Goal: Task Accomplishment & Management: Complete application form

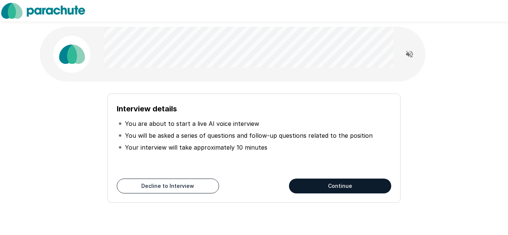
click at [308, 181] on button "Continue" at bounding box center [340, 186] width 102 height 15
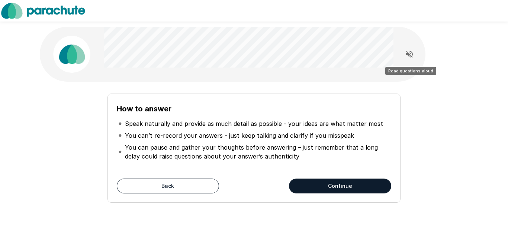
click at [410, 56] on icon "Read questions aloud" at bounding box center [409, 54] width 9 height 9
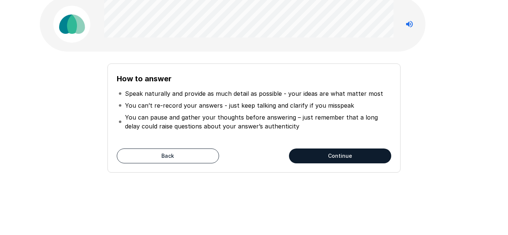
click at [348, 156] on button "Continue" at bounding box center [340, 156] width 102 height 15
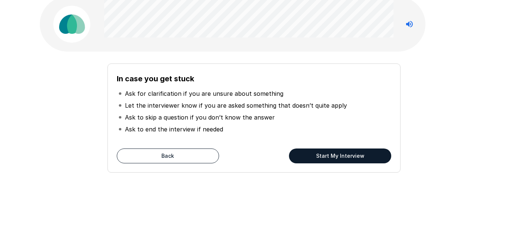
click at [357, 159] on button "Start My Interview" at bounding box center [340, 156] width 102 height 15
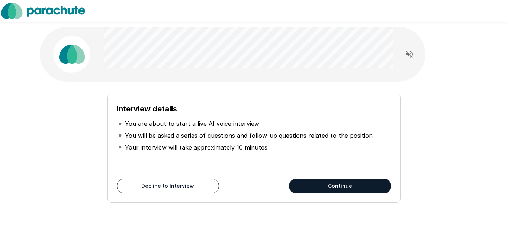
click at [322, 183] on button "Continue" at bounding box center [340, 186] width 102 height 15
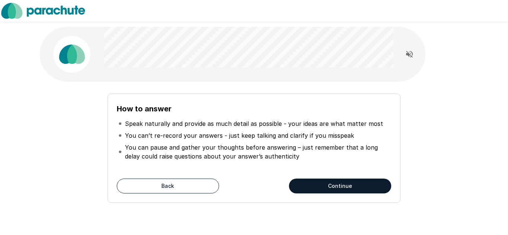
click at [322, 183] on button "Continue" at bounding box center [340, 186] width 102 height 15
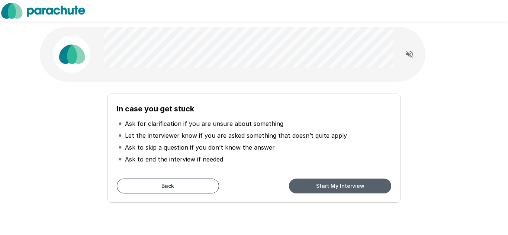
click at [322, 183] on button "Start My Interview" at bounding box center [340, 186] width 102 height 15
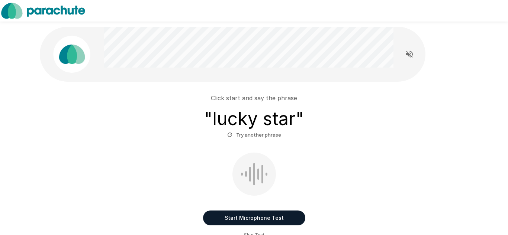
click at [233, 222] on button "Start Microphone Test" at bounding box center [254, 218] width 102 height 15
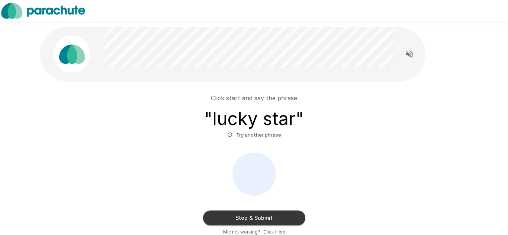
click at [233, 223] on button "Stop & Submit" at bounding box center [254, 218] width 102 height 15
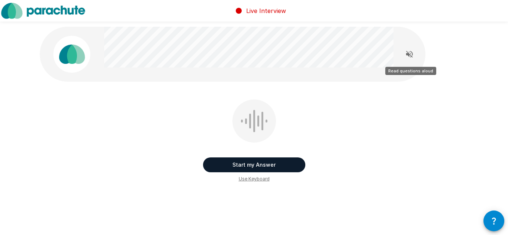
click at [409, 53] on icon "Read questions aloud" at bounding box center [409, 54] width 9 height 9
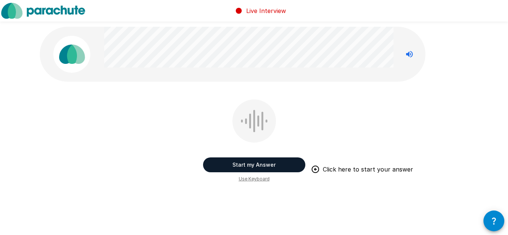
click at [271, 167] on button "Start my Answer" at bounding box center [254, 165] width 102 height 15
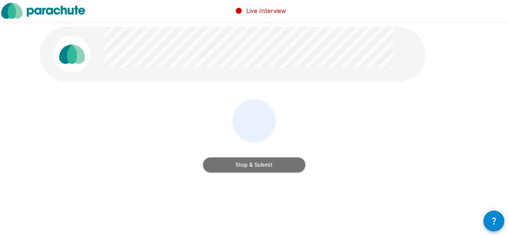
click at [271, 167] on button "Stop & Submit" at bounding box center [254, 165] width 102 height 15
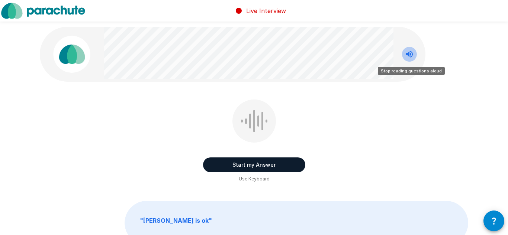
click at [408, 55] on icon "Stop reading questions aloud" at bounding box center [409, 54] width 7 height 7
click at [411, 55] on icon "Read questions aloud" at bounding box center [409, 54] width 9 height 9
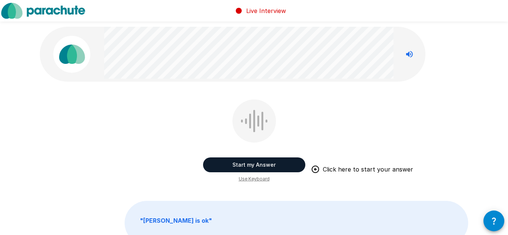
click at [276, 163] on button "Start my Answer" at bounding box center [254, 165] width 102 height 15
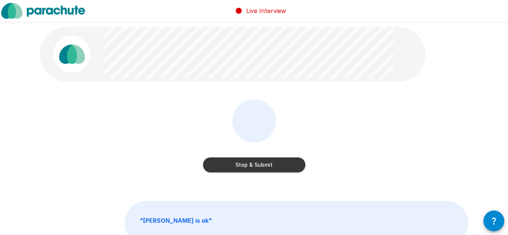
click at [276, 163] on button "Stop & Submit" at bounding box center [254, 165] width 102 height 15
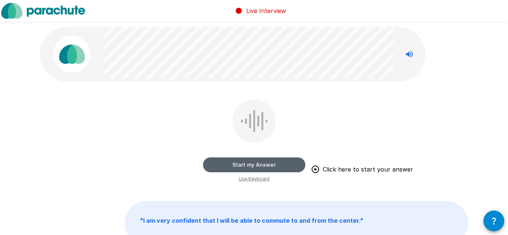
click at [267, 164] on button "Start my Answer" at bounding box center [254, 165] width 102 height 15
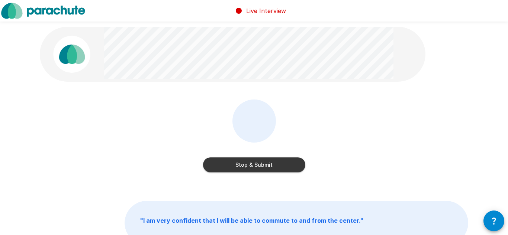
click at [267, 164] on button "Stop & Submit" at bounding box center [254, 165] width 102 height 15
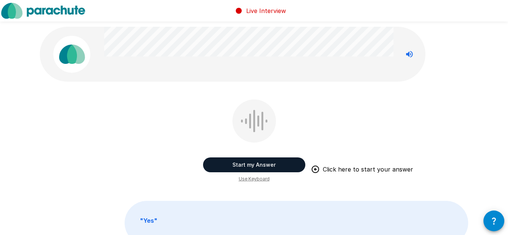
click at [267, 164] on button "Start my Answer" at bounding box center [254, 165] width 102 height 15
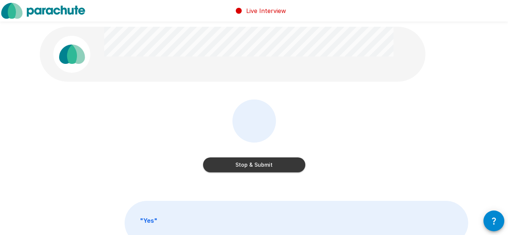
click at [267, 164] on button "Stop & Submit" at bounding box center [254, 165] width 102 height 15
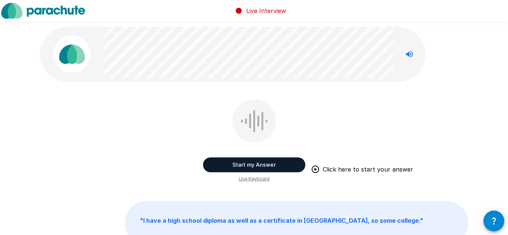
click at [262, 164] on button "Start my Answer" at bounding box center [254, 165] width 102 height 15
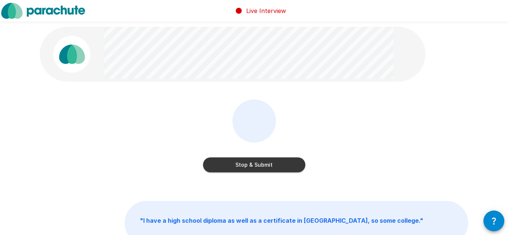
click at [262, 164] on button "Stop & Submit" at bounding box center [254, 165] width 102 height 15
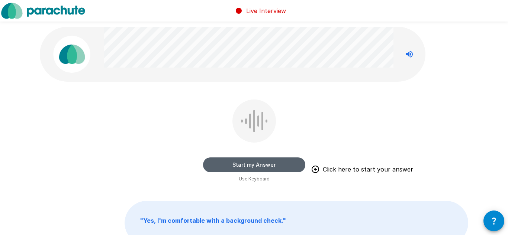
click at [227, 161] on button "Start my Answer" at bounding box center [254, 165] width 102 height 15
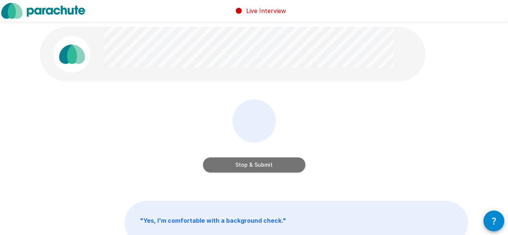
click at [232, 163] on button "Stop & Submit" at bounding box center [254, 165] width 102 height 15
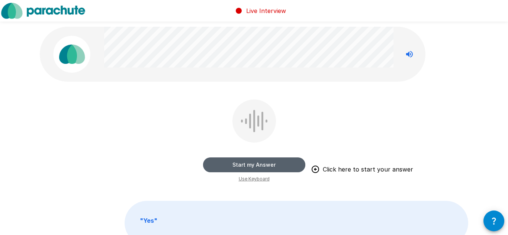
click at [257, 165] on button "Start my Answer" at bounding box center [254, 165] width 102 height 15
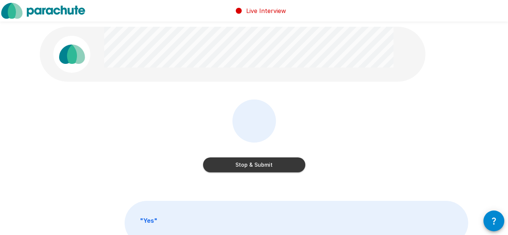
click at [257, 165] on button "Stop & Submit" at bounding box center [254, 165] width 102 height 15
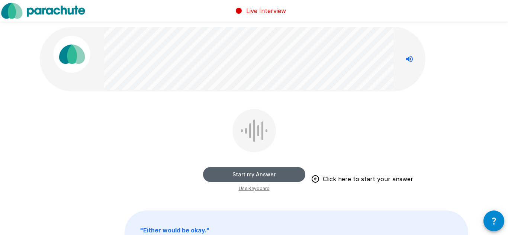
click at [255, 175] on button "Start my Answer" at bounding box center [254, 174] width 102 height 15
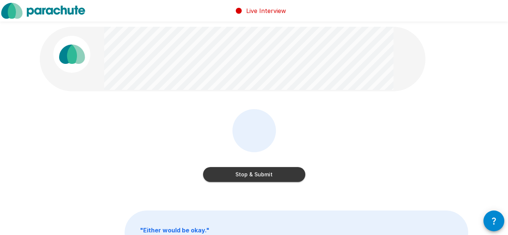
click at [255, 175] on button "Stop & Submit" at bounding box center [254, 174] width 102 height 15
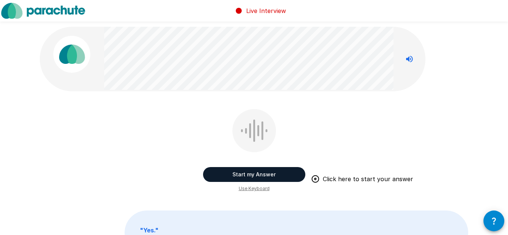
click at [256, 174] on button "Start my Answer" at bounding box center [254, 174] width 102 height 15
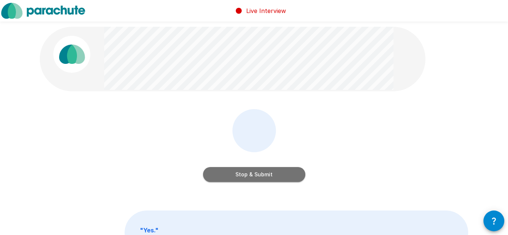
click at [256, 174] on button "Stop & Submit" at bounding box center [254, 174] width 102 height 15
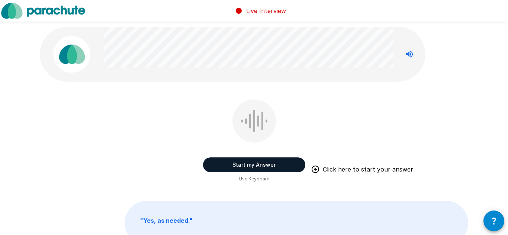
click at [254, 164] on button "Start my Answer" at bounding box center [254, 165] width 102 height 15
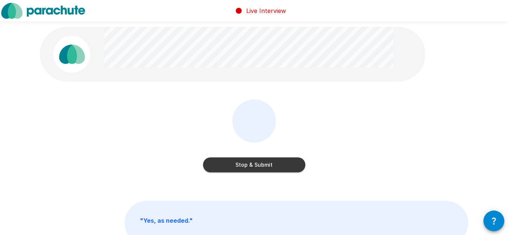
click at [254, 164] on button "Stop & Submit" at bounding box center [254, 165] width 102 height 15
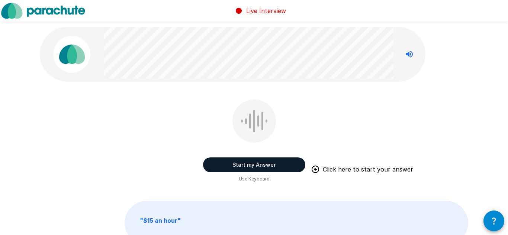
click at [254, 164] on button "Start my Answer" at bounding box center [254, 165] width 102 height 15
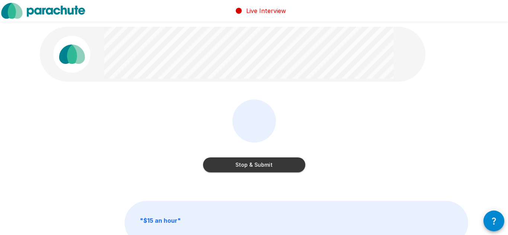
click at [254, 164] on button "Stop & Submit" at bounding box center [254, 165] width 102 height 15
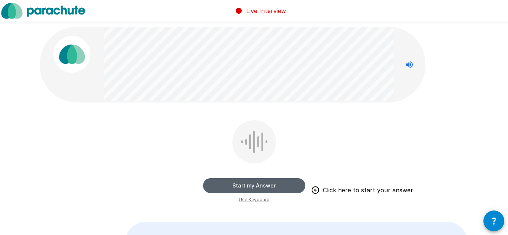
click at [248, 183] on button "Start my Answer" at bounding box center [254, 185] width 102 height 15
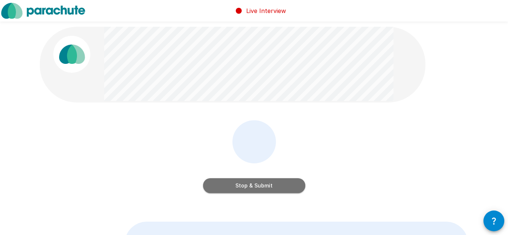
click at [248, 183] on button "Stop & Submit" at bounding box center [254, 185] width 102 height 15
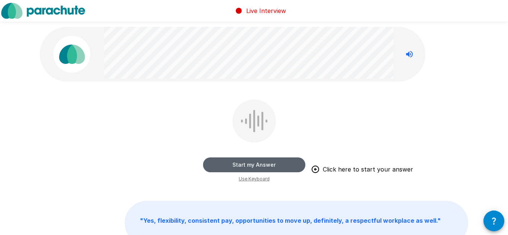
click at [242, 163] on button "Start my Answer" at bounding box center [254, 165] width 102 height 15
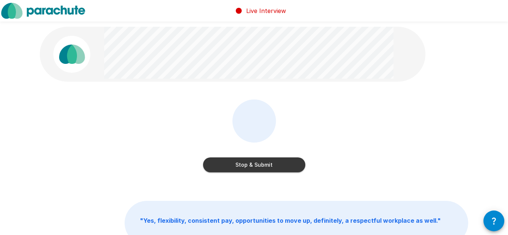
click at [242, 163] on button "Stop & Submit" at bounding box center [254, 165] width 102 height 15
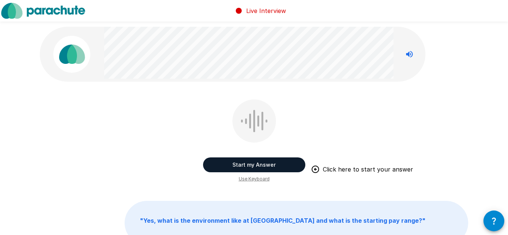
click at [242, 163] on button "Start my Answer" at bounding box center [254, 165] width 102 height 15
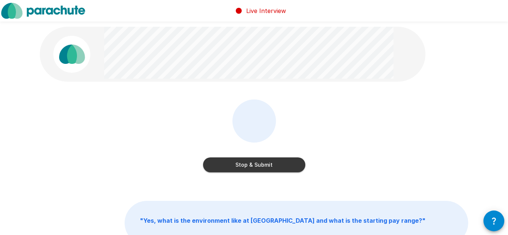
click at [242, 163] on button "Stop & Submit" at bounding box center [254, 165] width 102 height 15
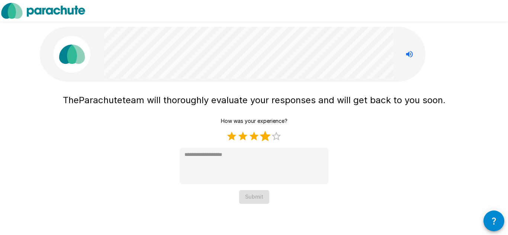
click at [264, 137] on label "4 Stars" at bounding box center [264, 136] width 11 height 11
type textarea "*"
click at [256, 196] on button "Submit" at bounding box center [254, 197] width 30 height 14
